Goal: Task Accomplishment & Management: Complete application form

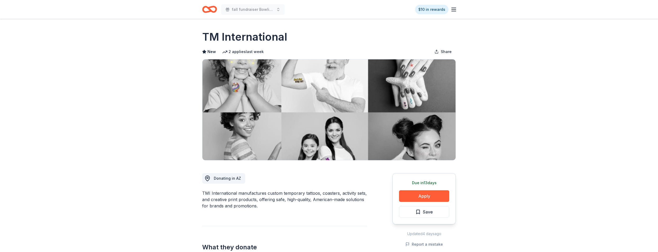
click at [213, 7] on icon "Home" at bounding box center [212, 9] width 8 height 5
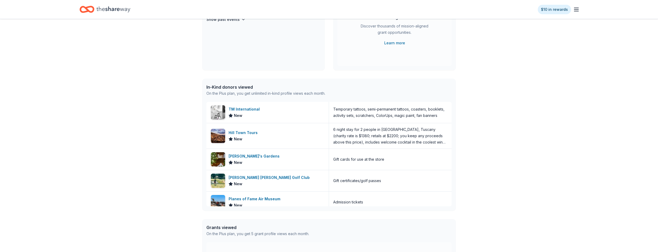
scroll to position [106, 0]
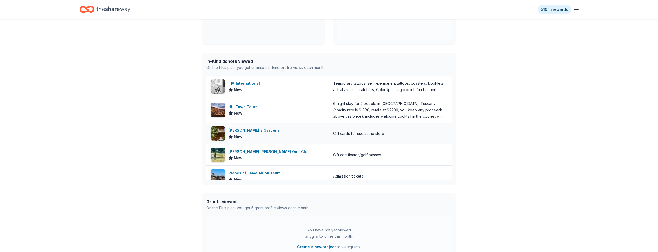
click at [303, 133] on div "Roger's Gardens New" at bounding box center [267, 133] width 123 height 21
click at [124, 8] on icon "Home" at bounding box center [113, 9] width 34 height 11
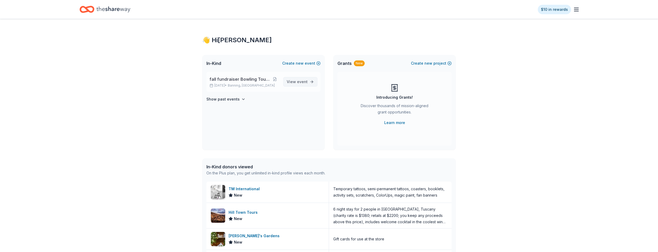
click at [298, 80] on span "event" at bounding box center [302, 82] width 11 height 4
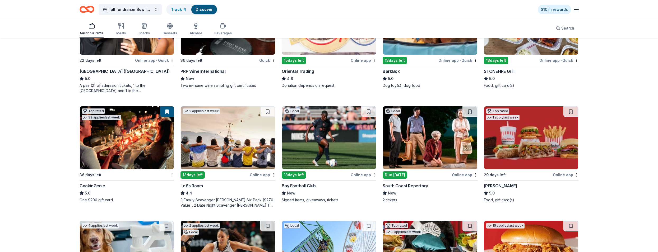
scroll to position [238, 0]
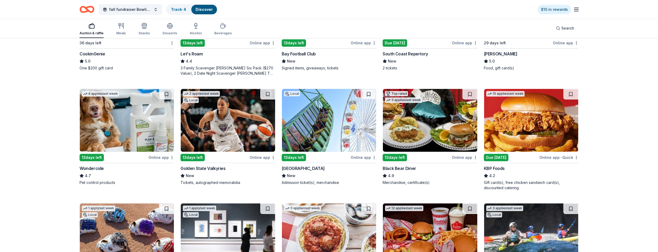
click at [519, 139] on img at bounding box center [531, 120] width 94 height 63
click at [315, 132] on img at bounding box center [329, 120] width 94 height 63
click at [413, 133] on img at bounding box center [430, 120] width 94 height 63
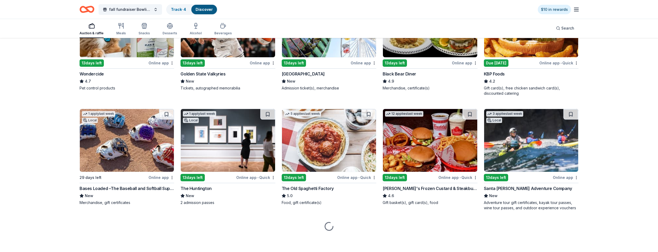
scroll to position [333, 0]
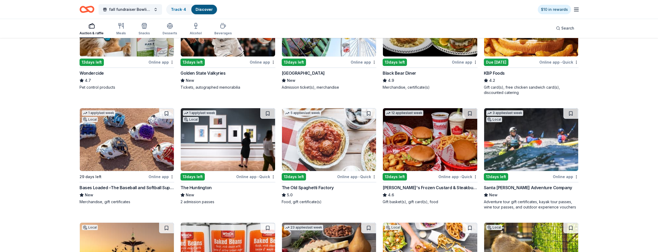
click at [328, 147] on img at bounding box center [329, 139] width 94 height 63
click at [427, 157] on img at bounding box center [430, 139] width 94 height 63
click at [414, 162] on img at bounding box center [430, 139] width 94 height 63
click at [519, 153] on img at bounding box center [531, 139] width 94 height 63
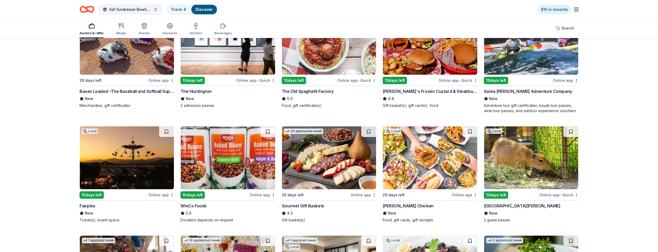
scroll to position [439, 0]
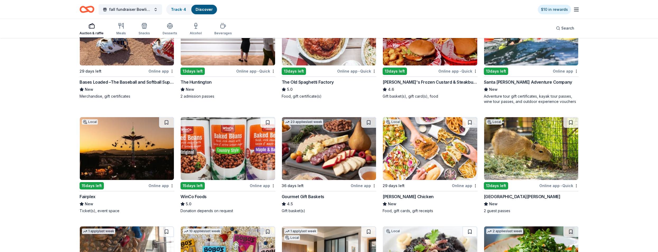
click at [111, 154] on img at bounding box center [127, 148] width 94 height 63
click at [223, 152] on img at bounding box center [228, 148] width 94 height 63
click at [413, 155] on img at bounding box center [430, 148] width 94 height 63
click at [514, 160] on img at bounding box center [531, 148] width 94 height 63
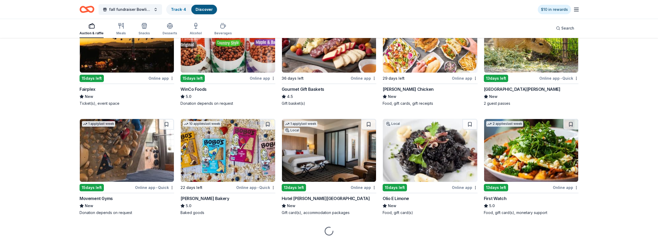
scroll to position [552, 0]
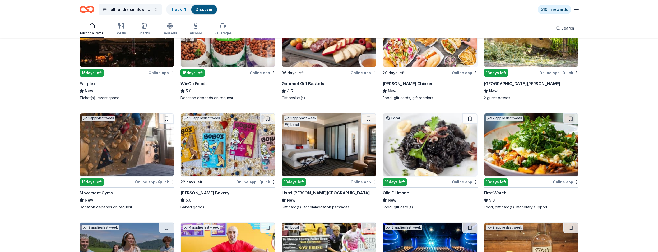
click at [113, 157] on img at bounding box center [127, 145] width 94 height 63
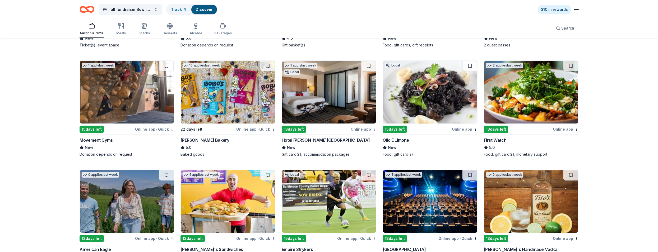
scroll to position [631, 0]
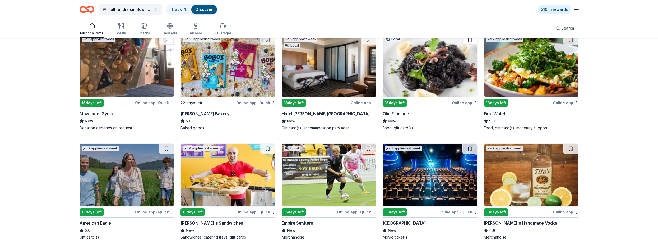
click at [326, 79] on img at bounding box center [329, 65] width 94 height 63
click at [524, 187] on img at bounding box center [531, 175] width 94 height 63
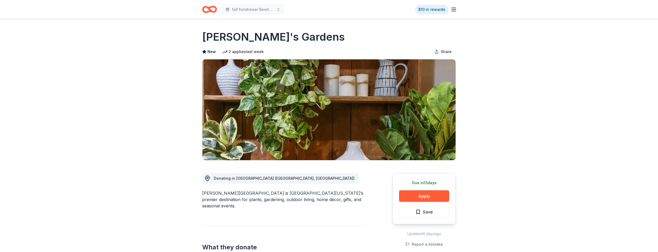
click at [210, 10] on icon "Home" at bounding box center [212, 9] width 8 height 5
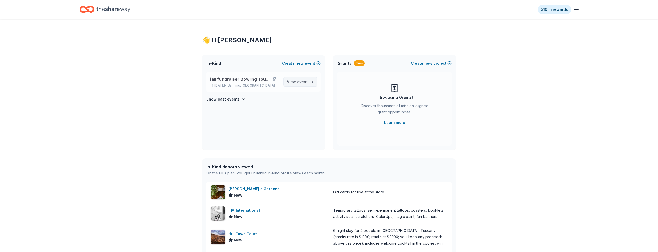
click at [311, 82] on link "View event" at bounding box center [300, 82] width 34 height 10
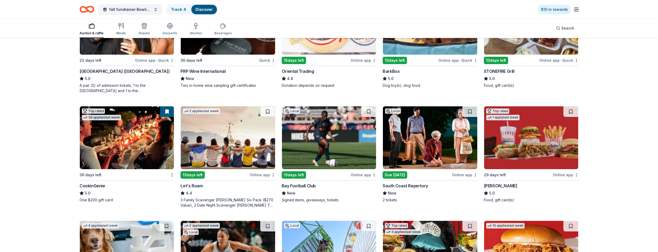
scroll to position [79, 0]
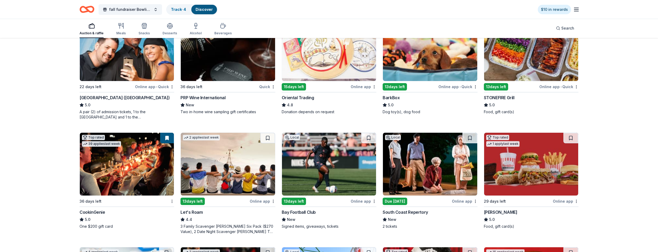
click at [526, 58] on img at bounding box center [531, 49] width 94 height 63
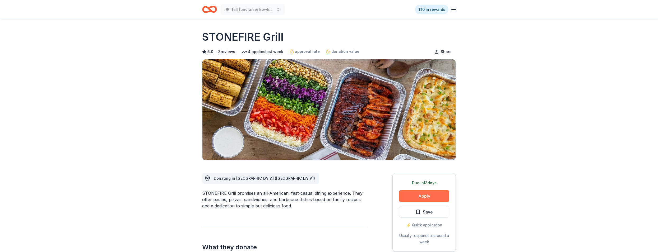
click at [421, 200] on button "Apply" at bounding box center [424, 196] width 50 height 12
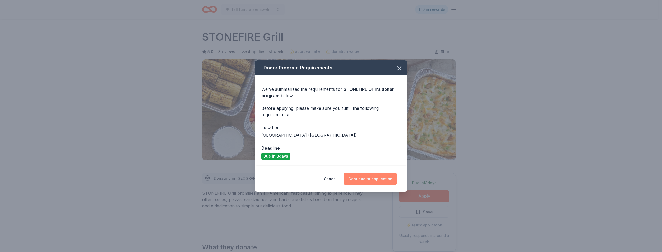
click at [365, 181] on button "Continue to application" at bounding box center [370, 179] width 53 height 13
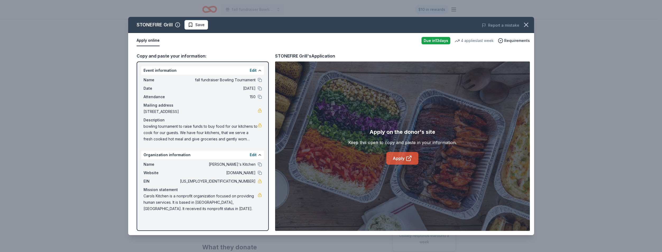
click at [395, 156] on link "Apply" at bounding box center [402, 158] width 32 height 13
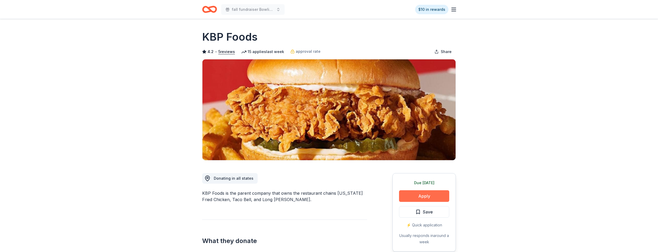
click at [417, 197] on button "Apply" at bounding box center [424, 196] width 50 height 12
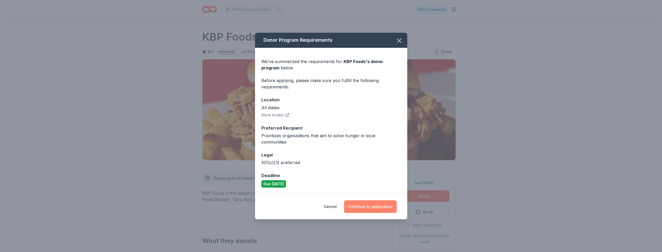
click at [358, 204] on button "Continue to application" at bounding box center [370, 207] width 53 height 13
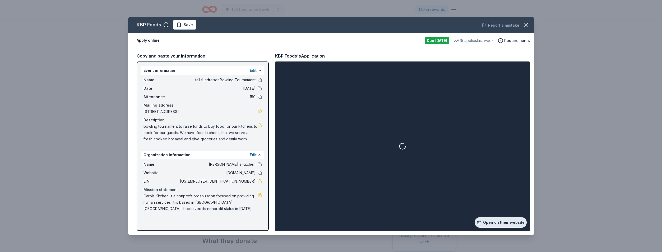
click at [501, 224] on link "Open on their website" at bounding box center [501, 222] width 52 height 11
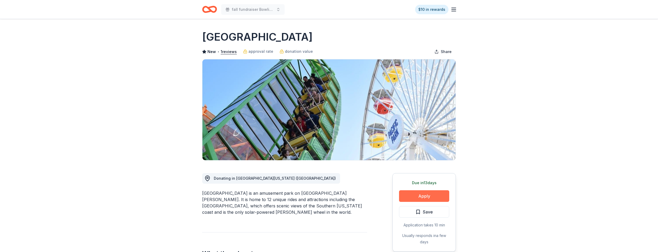
click at [428, 195] on button "Apply" at bounding box center [424, 196] width 50 height 12
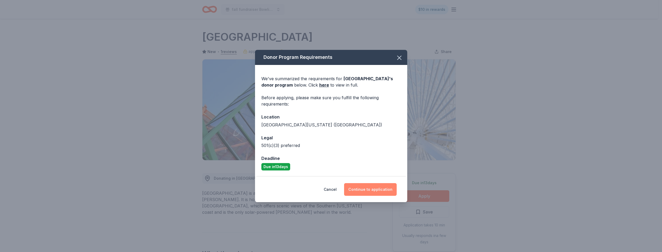
click at [369, 190] on button "Continue to application" at bounding box center [370, 189] width 53 height 13
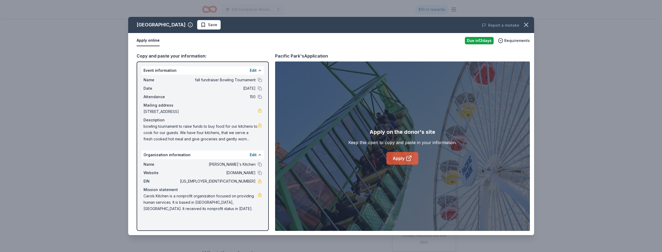
click at [396, 155] on link "Apply" at bounding box center [402, 158] width 32 height 13
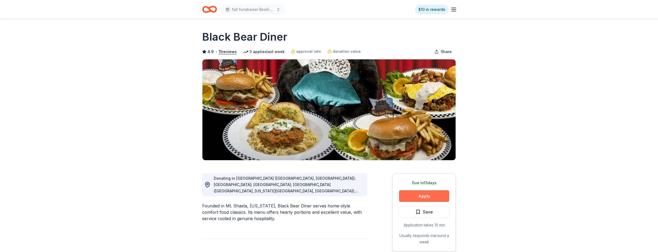
click at [413, 195] on button "Apply" at bounding box center [424, 196] width 50 height 12
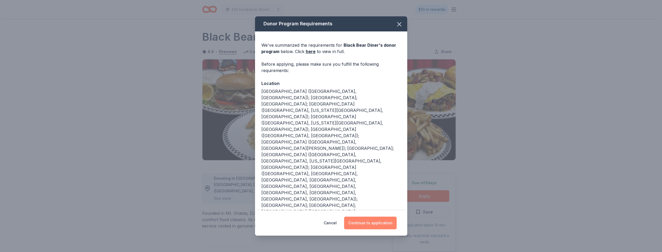
click at [369, 217] on button "Continue to application" at bounding box center [370, 223] width 53 height 13
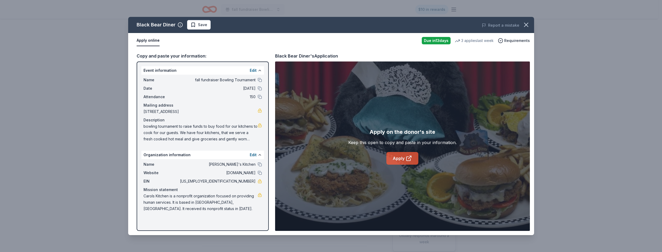
click at [407, 160] on icon at bounding box center [409, 158] width 6 height 6
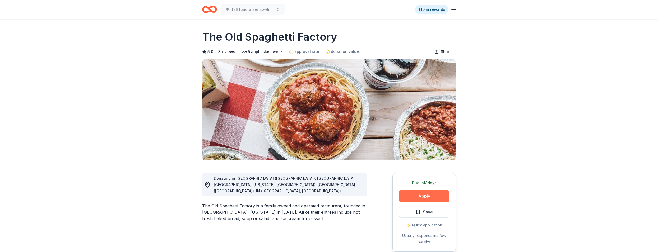
click at [436, 198] on button "Apply" at bounding box center [424, 196] width 50 height 12
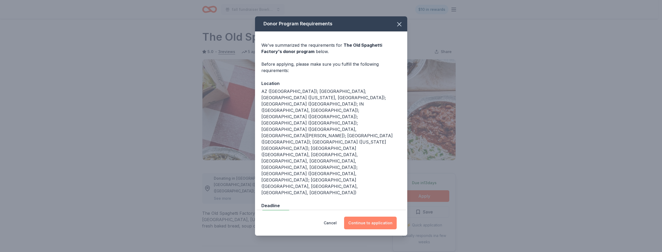
click at [361, 217] on button "Continue to application" at bounding box center [370, 223] width 53 height 13
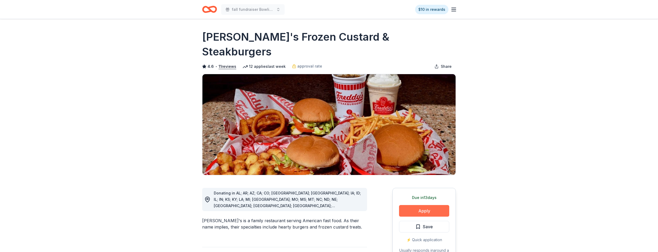
click at [421, 205] on button "Apply" at bounding box center [424, 211] width 50 height 12
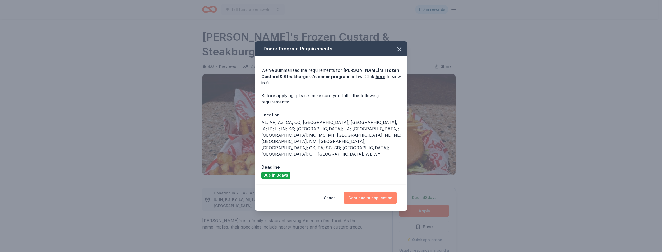
click at [373, 192] on button "Continue to application" at bounding box center [370, 198] width 53 height 13
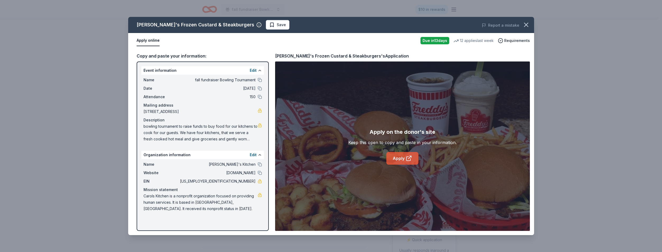
click at [406, 163] on link "Apply" at bounding box center [402, 158] width 32 height 13
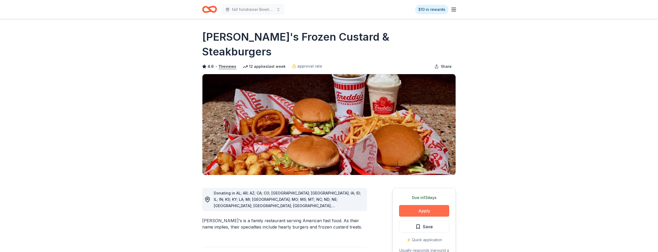
click at [429, 205] on button "Apply" at bounding box center [424, 211] width 50 height 12
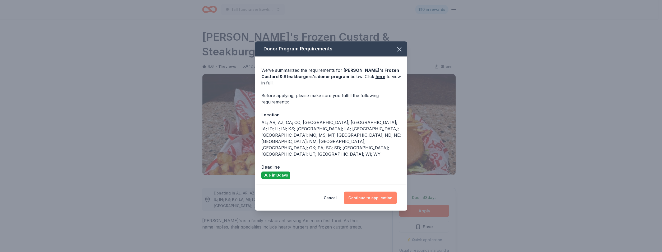
click at [368, 192] on button "Continue to application" at bounding box center [370, 198] width 53 height 13
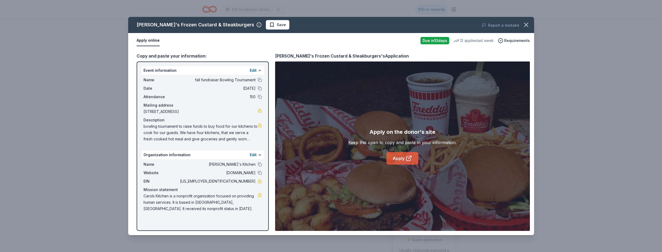
click at [395, 160] on link "Apply" at bounding box center [402, 158] width 32 height 13
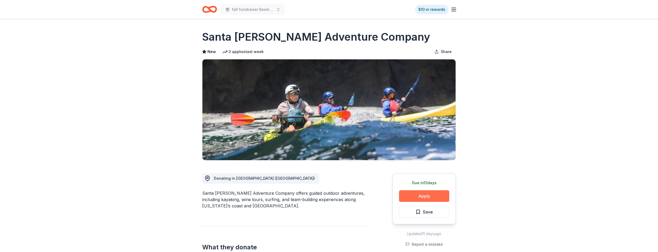
click at [430, 199] on button "Apply" at bounding box center [424, 196] width 50 height 12
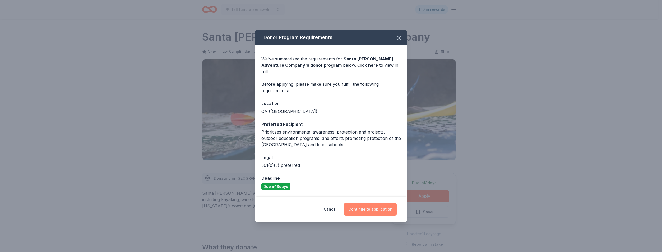
click at [366, 203] on button "Continue to application" at bounding box center [370, 209] width 53 height 13
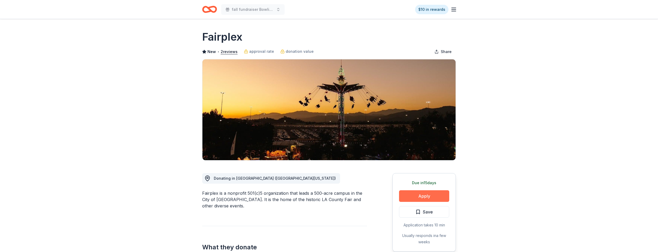
click at [418, 197] on button "Apply" at bounding box center [424, 196] width 50 height 12
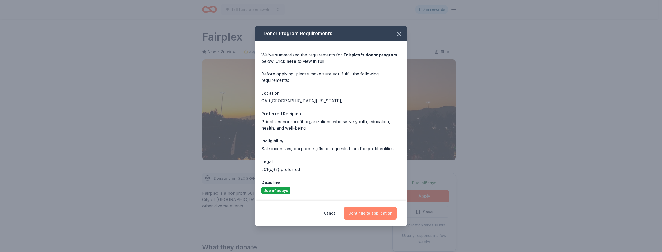
click at [371, 213] on button "Continue to application" at bounding box center [370, 213] width 53 height 13
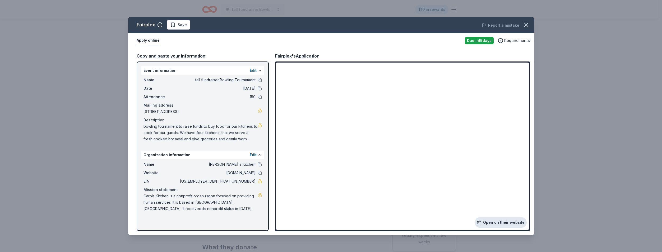
click at [501, 222] on link "Open on their website" at bounding box center [501, 222] width 52 height 11
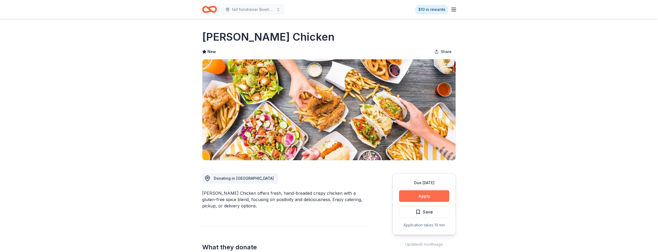
click at [424, 197] on button "Apply" at bounding box center [424, 196] width 50 height 12
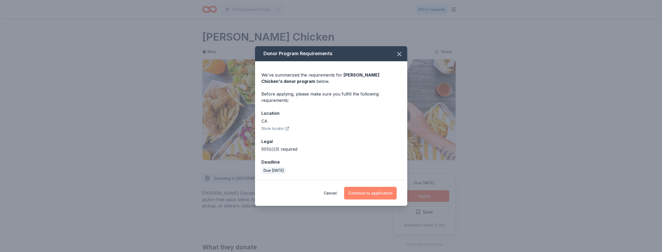
click at [362, 194] on button "Continue to application" at bounding box center [370, 193] width 53 height 13
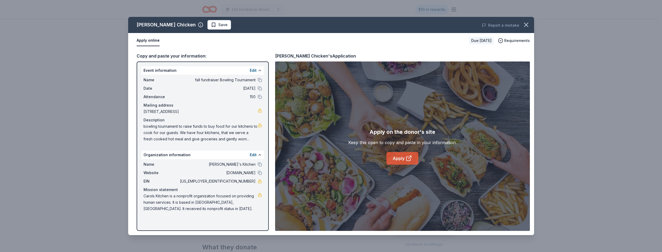
click at [402, 160] on link "Apply" at bounding box center [402, 158] width 32 height 13
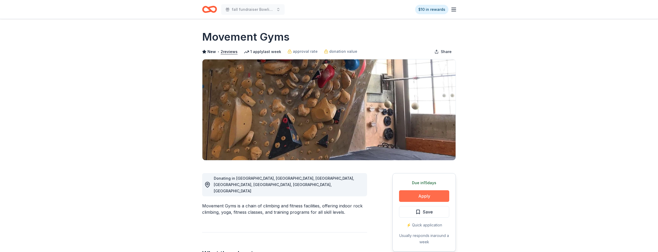
click at [423, 195] on button "Apply" at bounding box center [424, 196] width 50 height 12
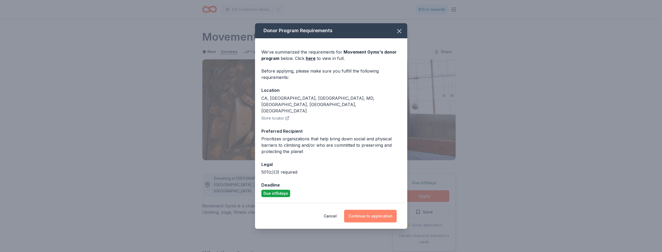
click at [371, 212] on button "Continue to application" at bounding box center [370, 216] width 53 height 13
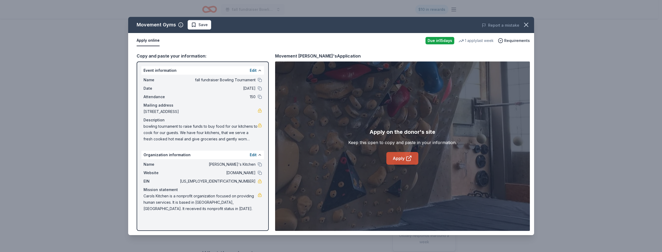
click at [411, 160] on icon at bounding box center [409, 158] width 6 height 6
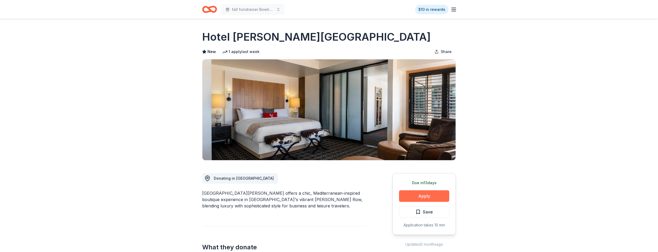
click at [425, 195] on button "Apply" at bounding box center [424, 196] width 50 height 12
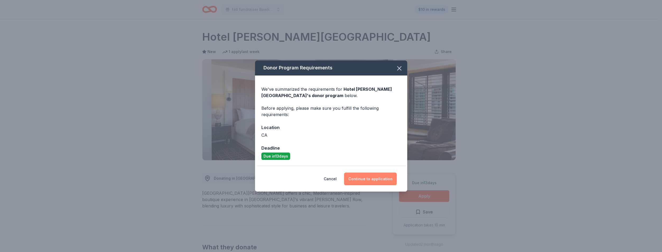
click at [373, 180] on button "Continue to application" at bounding box center [370, 179] width 53 height 13
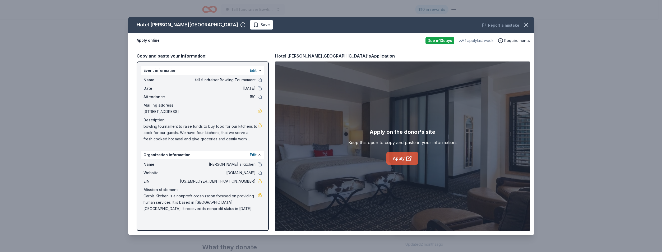
click at [413, 159] on link "Apply" at bounding box center [402, 158] width 32 height 13
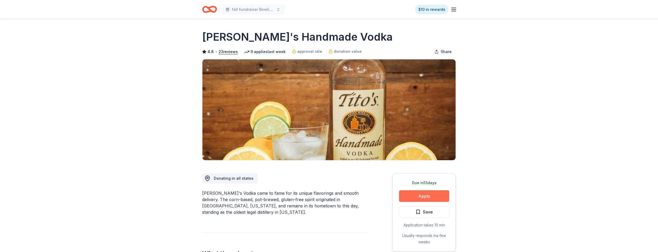
click at [418, 198] on button "Apply" at bounding box center [424, 196] width 50 height 12
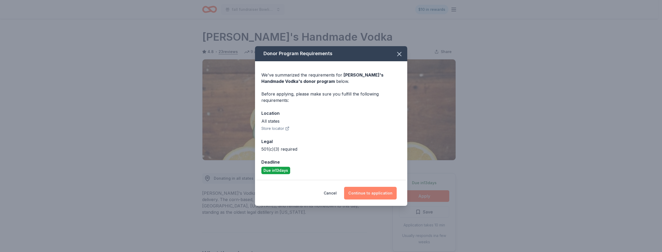
click at [364, 189] on button "Continue to application" at bounding box center [370, 193] width 53 height 13
